Goal: Information Seeking & Learning: Learn about a topic

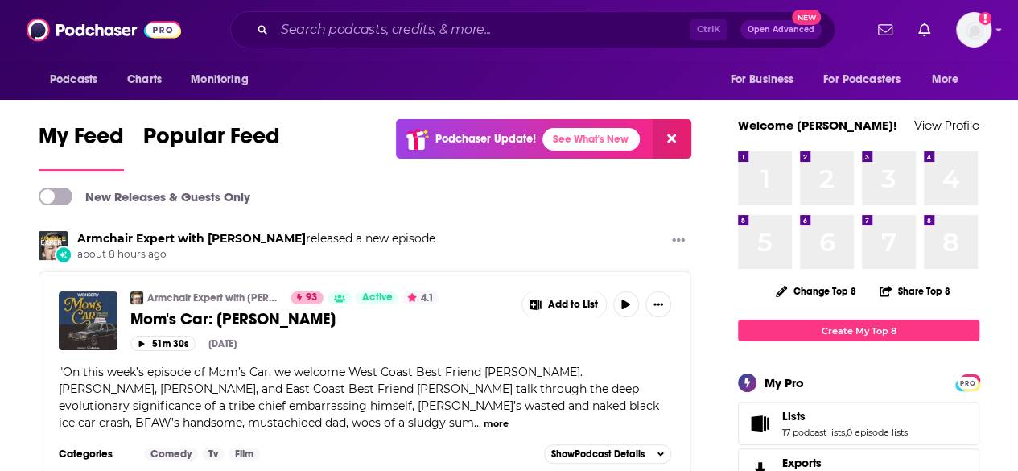
click at [377, 15] on div "Ctrl K Open Advanced New" at bounding box center [532, 29] width 605 height 37
click at [381, 21] on input "Search podcasts, credits, & more..." at bounding box center [481, 30] width 415 height 26
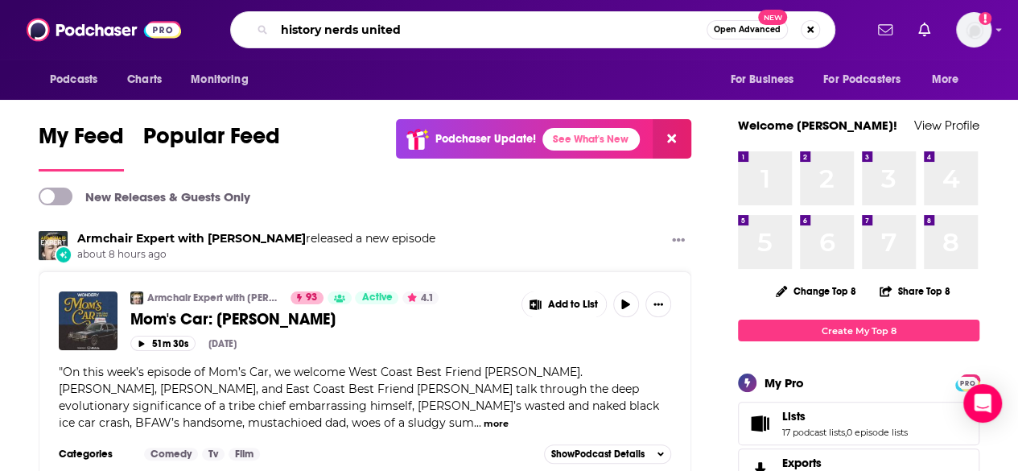
type input "history nerds united"
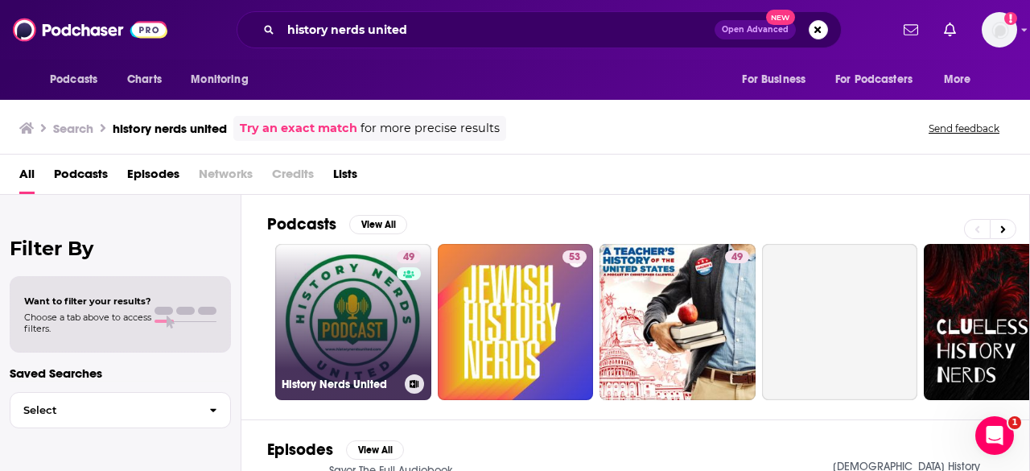
click at [377, 290] on link "49 History Nerds United" at bounding box center [353, 322] width 156 height 156
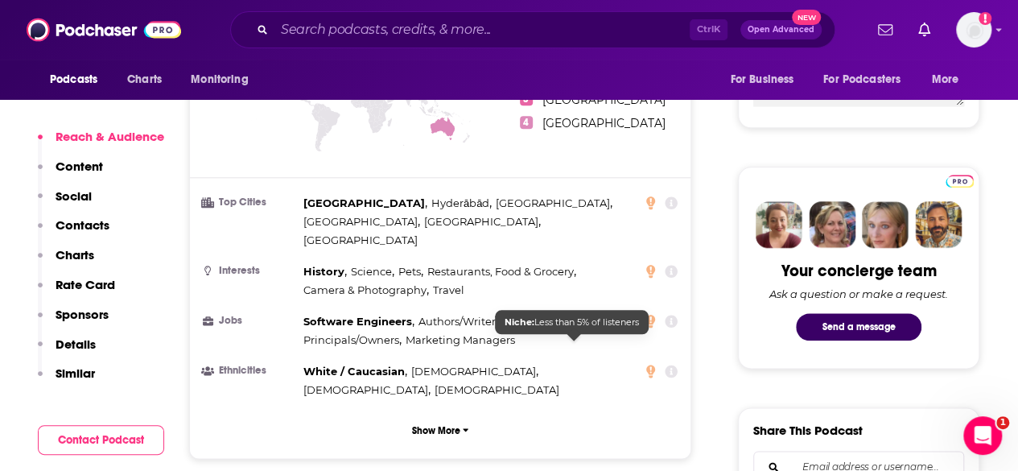
scroll to position [885, 0]
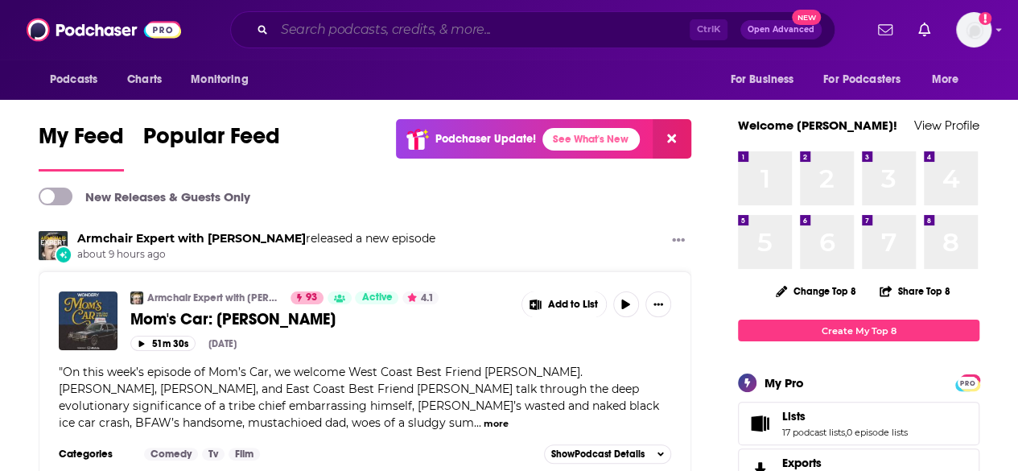
click at [353, 30] on input "Search podcasts, credits, & more..." at bounding box center [481, 30] width 415 height 26
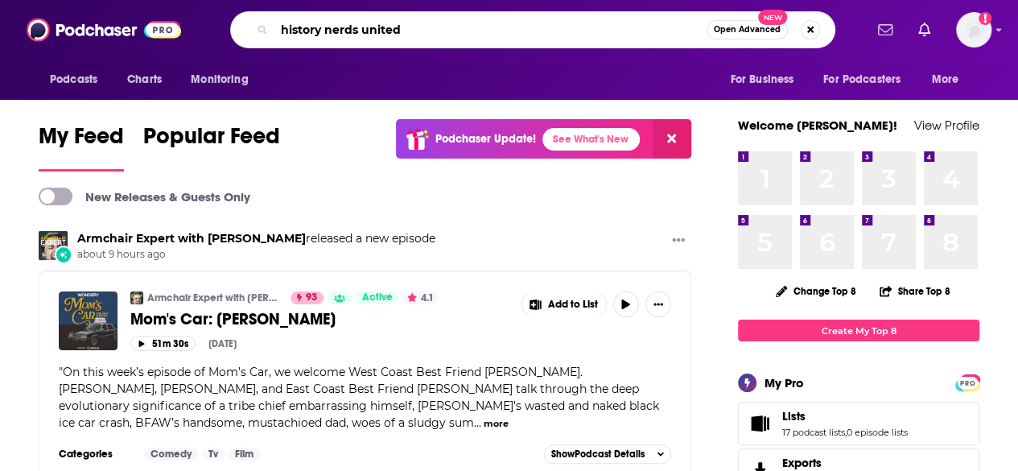
type input "history nerds united"
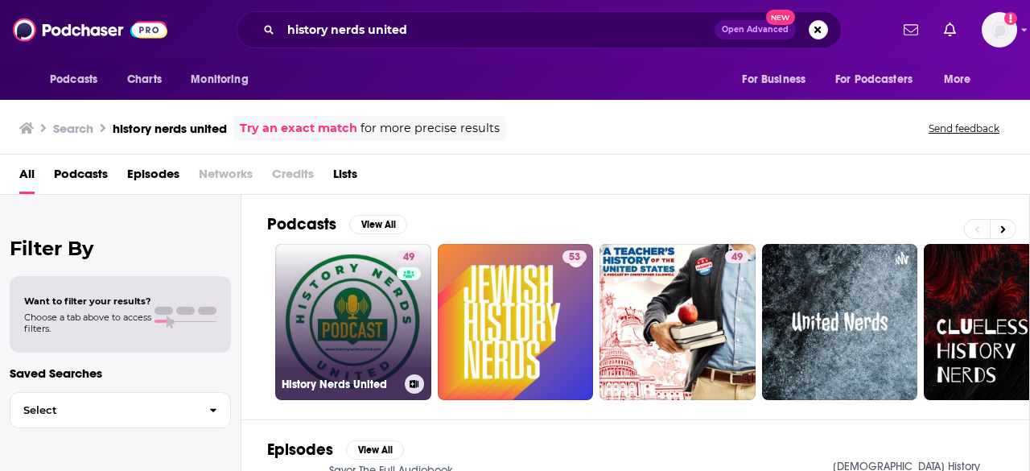
click at [370, 305] on link "49 History Nerds United" at bounding box center [353, 322] width 156 height 156
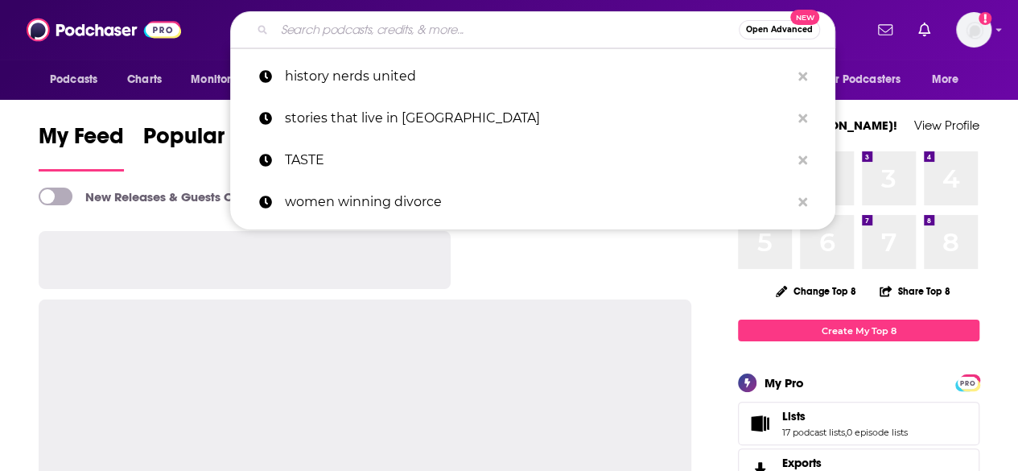
click at [298, 22] on input "Search podcasts, credits, & more..." at bounding box center [506, 30] width 464 height 26
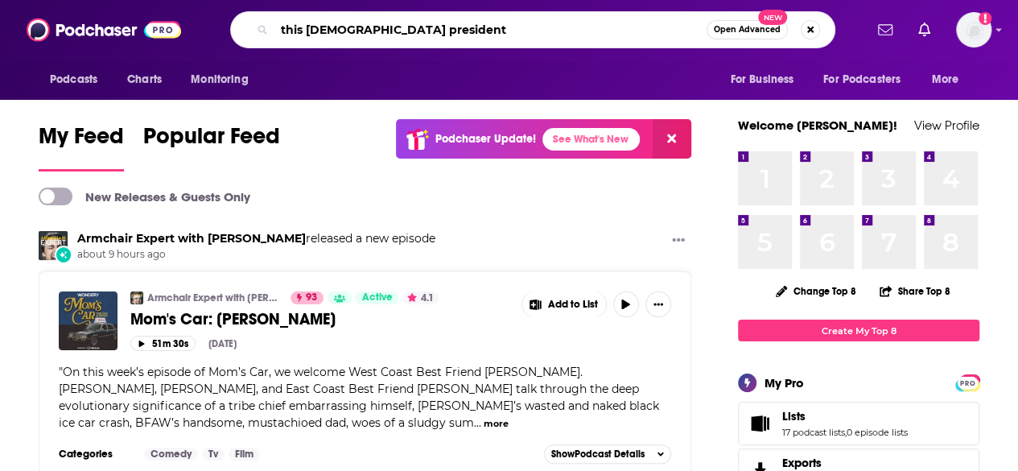
type input "this american president"
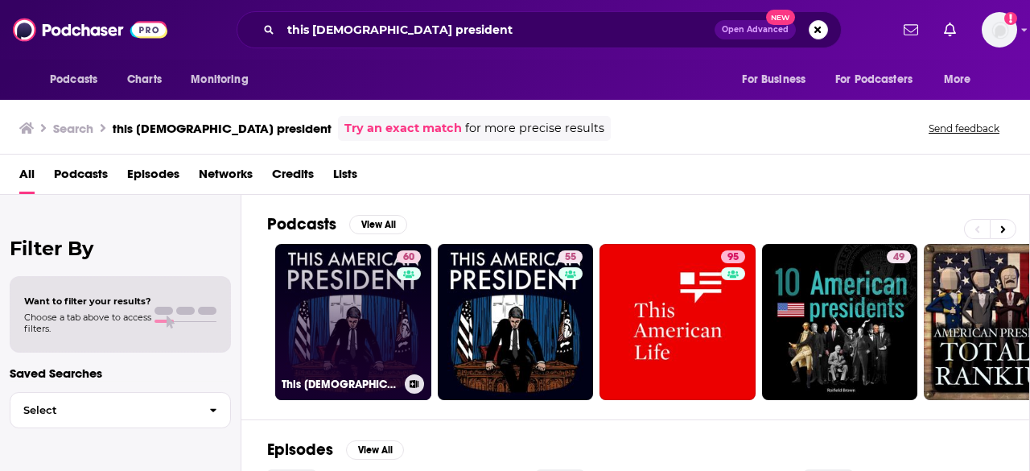
click at [377, 275] on link "60 This American President" at bounding box center [353, 322] width 156 height 156
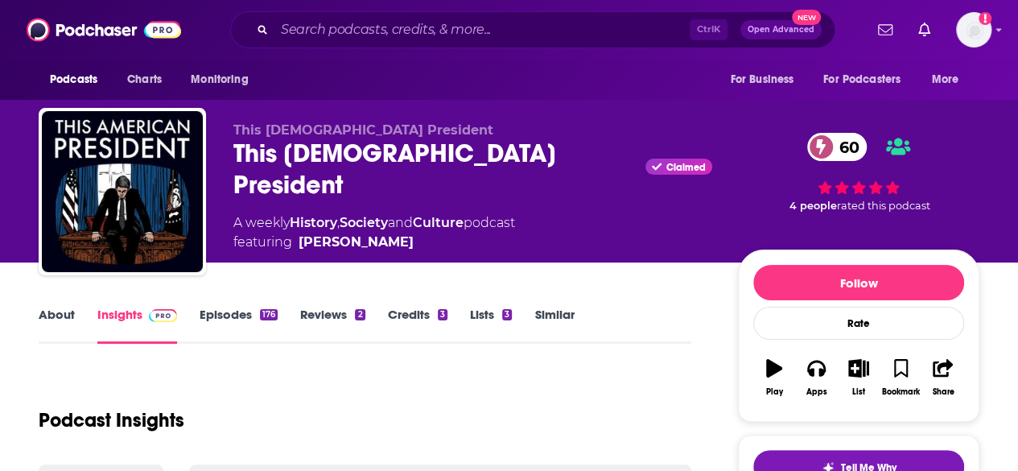
scroll to position [76, 0]
